Goal: Task Accomplishment & Management: Complete application form

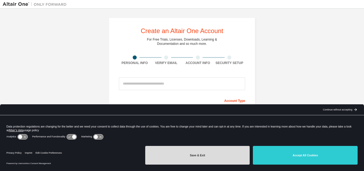
click at [185, 152] on button "Save & Exit" at bounding box center [197, 155] width 105 height 19
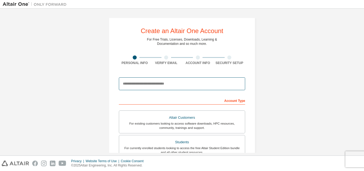
click at [161, 85] on input "email" at bounding box center [182, 83] width 126 height 13
type input "**********"
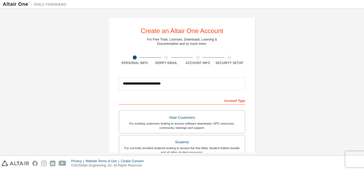
type input "****"
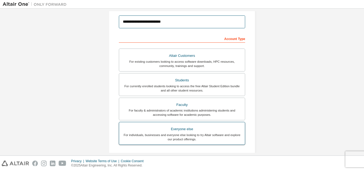
scroll to position [62, 0]
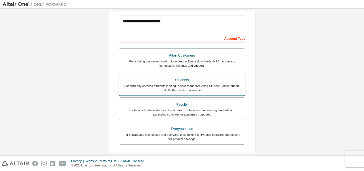
click at [169, 79] on div "Students" at bounding box center [182, 79] width 120 height 7
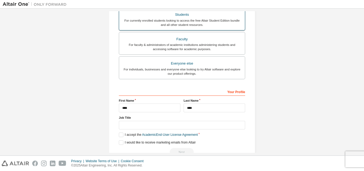
scroll to position [141, 0]
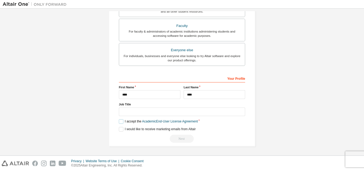
click at [119, 121] on label "I accept the Academic End-User License Agreement" at bounding box center [158, 121] width 79 height 5
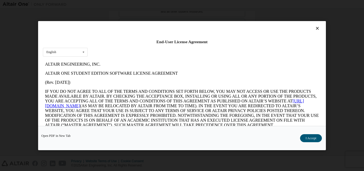
scroll to position [0, 0]
click at [313, 138] on button "I Accept" at bounding box center [311, 138] width 22 height 8
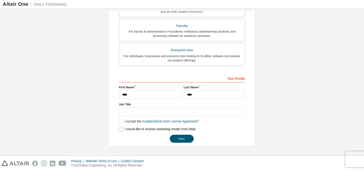
click at [119, 129] on label "I would like to receive marketing emails from Altair" at bounding box center [157, 129] width 77 height 5
click at [119, 130] on label "I would like to receive marketing emails from Altair" at bounding box center [157, 129] width 77 height 5
click at [176, 140] on button "Next" at bounding box center [182, 139] width 24 height 8
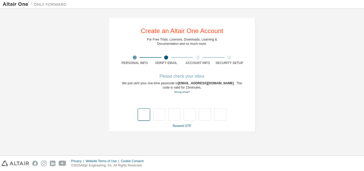
click at [143, 114] on input "text" at bounding box center [144, 114] width 12 height 12
type input "*"
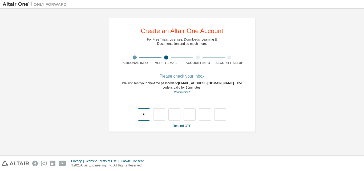
type input "*"
